Goal: Find specific page/section: Find specific page/section

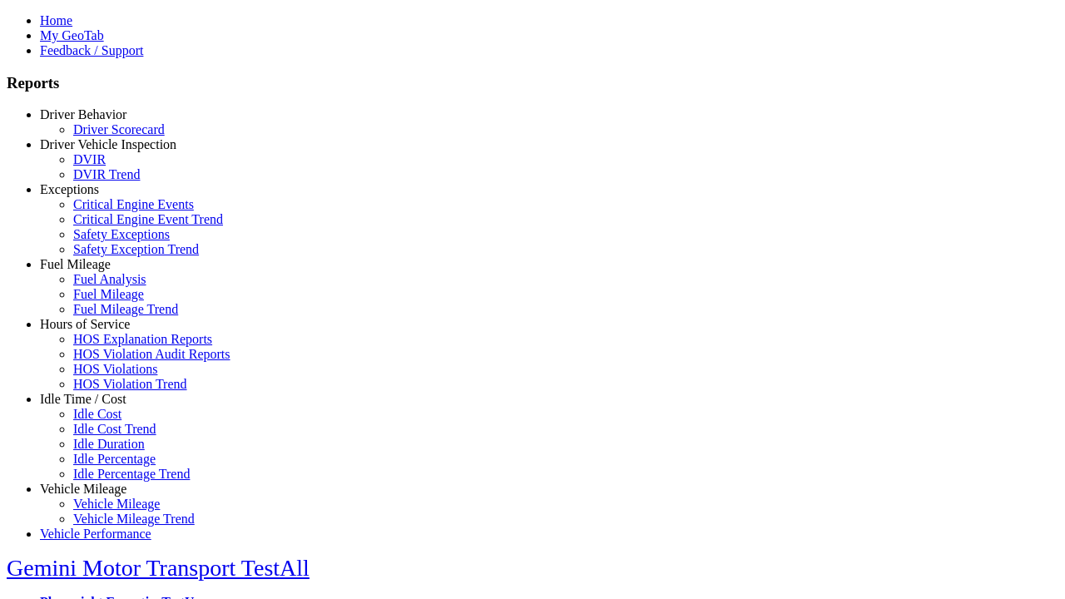
click at [96, 121] on link "Driver Behavior" at bounding box center [83, 114] width 86 height 14
click at [108, 135] on link "Driver Scorecard" at bounding box center [118, 128] width 91 height 14
